Goal: Task Accomplishment & Management: Use online tool/utility

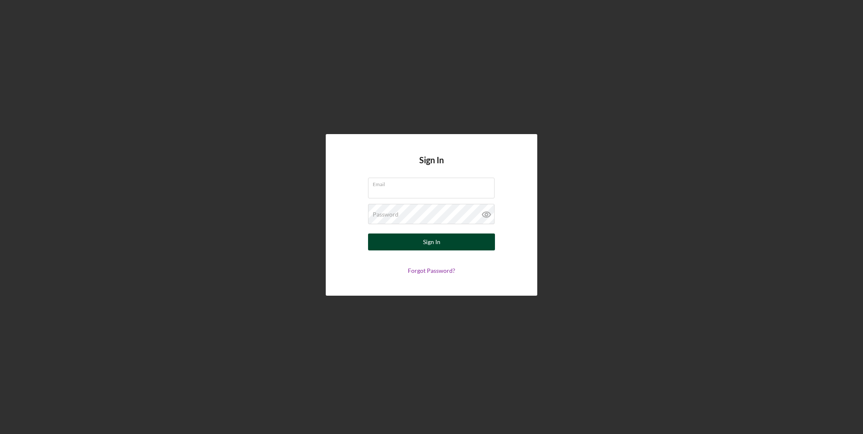
type input "[EMAIL_ADDRESS][DOMAIN_NAME]"
click at [452, 239] on button "Sign In" at bounding box center [431, 241] width 127 height 17
